Goal: Task Accomplishment & Management: Manage account settings

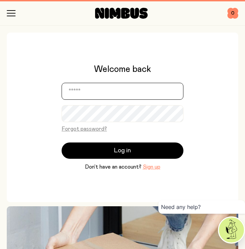
type input "**********"
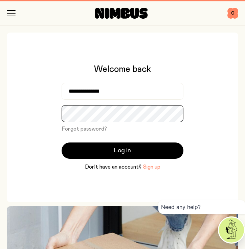
click at [123, 159] on button "Log in" at bounding box center [123, 150] width 122 height 16
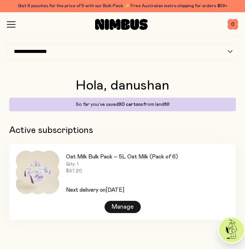
click at [137, 208] on div "Manage" at bounding box center [123, 207] width 36 height 12
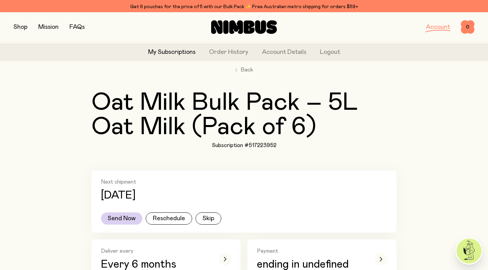
scroll to position [24, 0]
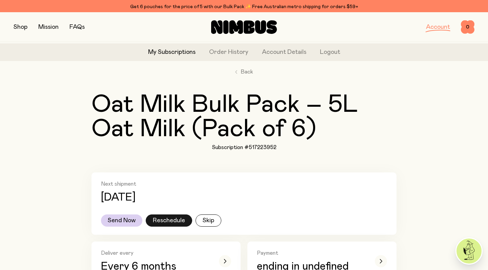
click at [184, 220] on button "Reschedule" at bounding box center [169, 221] width 46 height 12
select select "*"
select select "****"
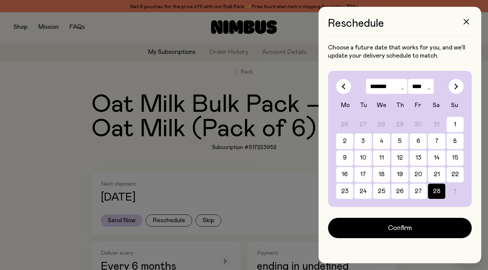
click at [245, 88] on icon at bounding box center [428, 88] width 2 height 2
click at [245, 84] on icon "button" at bounding box center [457, 86] width 4 height 6
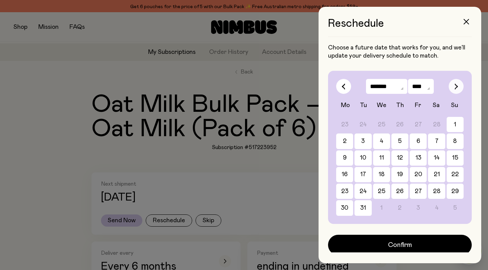
click at [245, 84] on icon "button" at bounding box center [457, 86] width 4 height 6
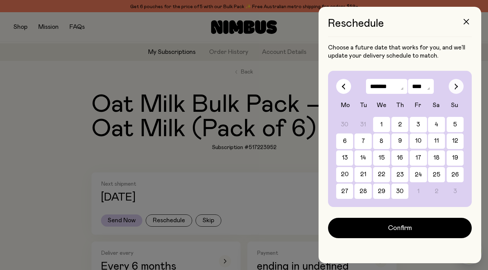
click at [245, 84] on icon "button" at bounding box center [457, 86] width 4 height 6
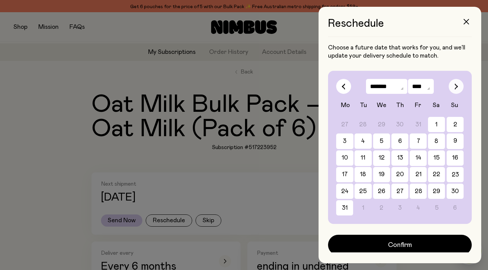
click at [245, 84] on icon "button" at bounding box center [457, 86] width 4 height 6
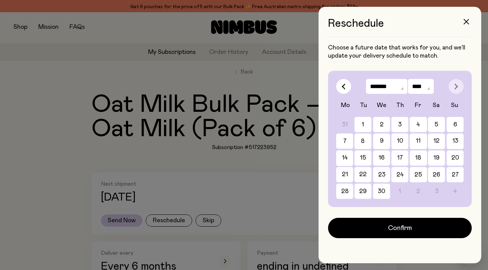
select select "*"
click at [245, 191] on button "30" at bounding box center [381, 191] width 17 height 15
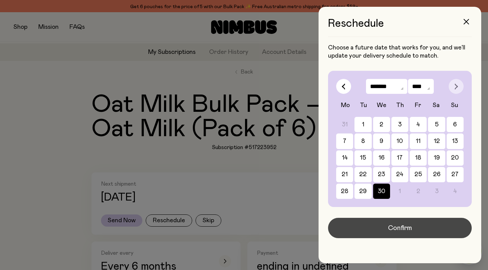
click at [245, 234] on button "Confirm" at bounding box center [400, 228] width 144 height 20
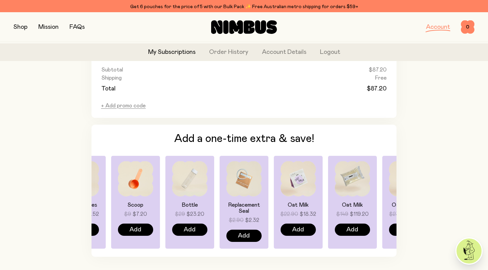
scroll to position [478, 0]
